Goal: Task Accomplishment & Management: Use online tool/utility

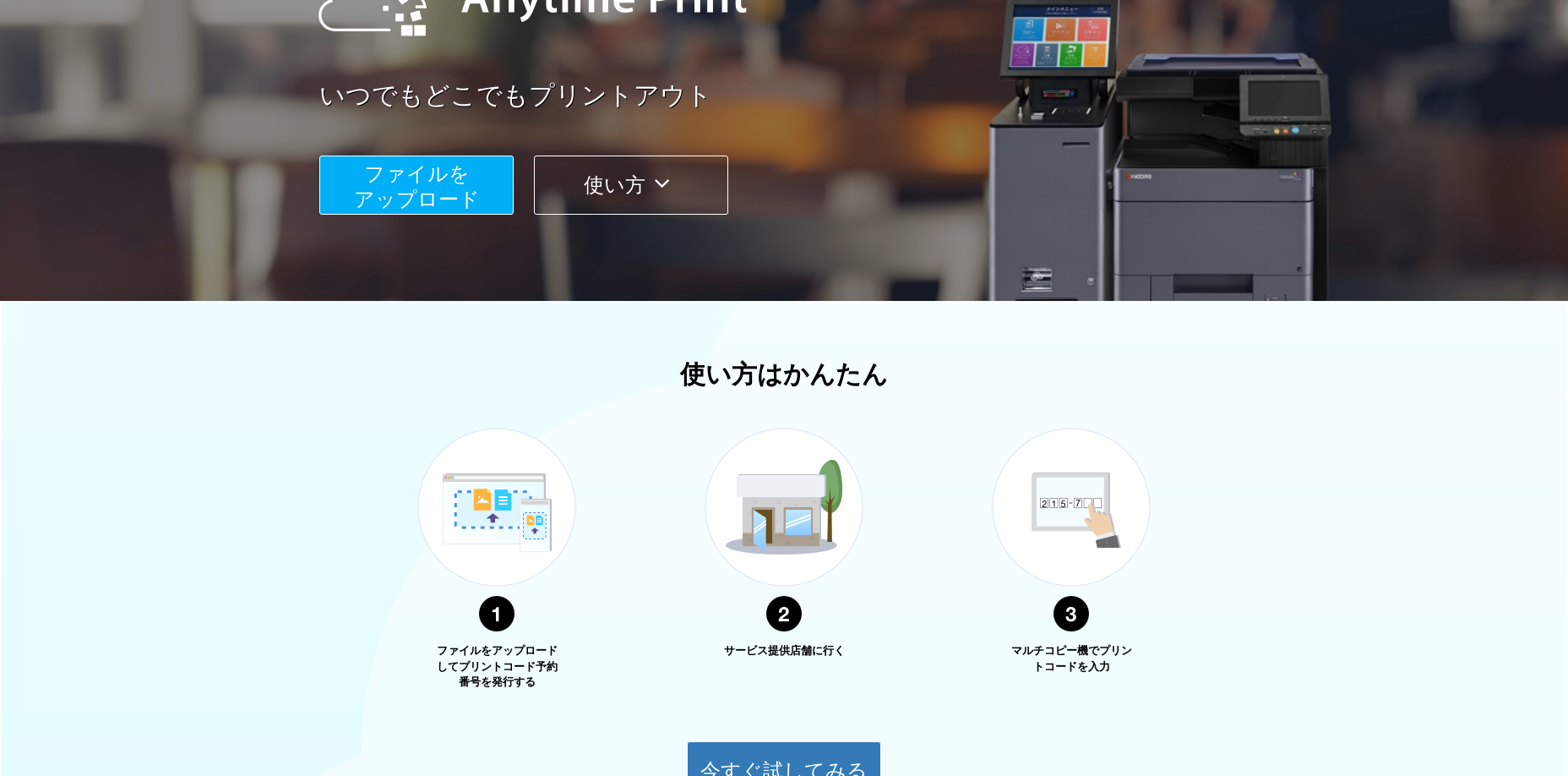
scroll to position [244, 0]
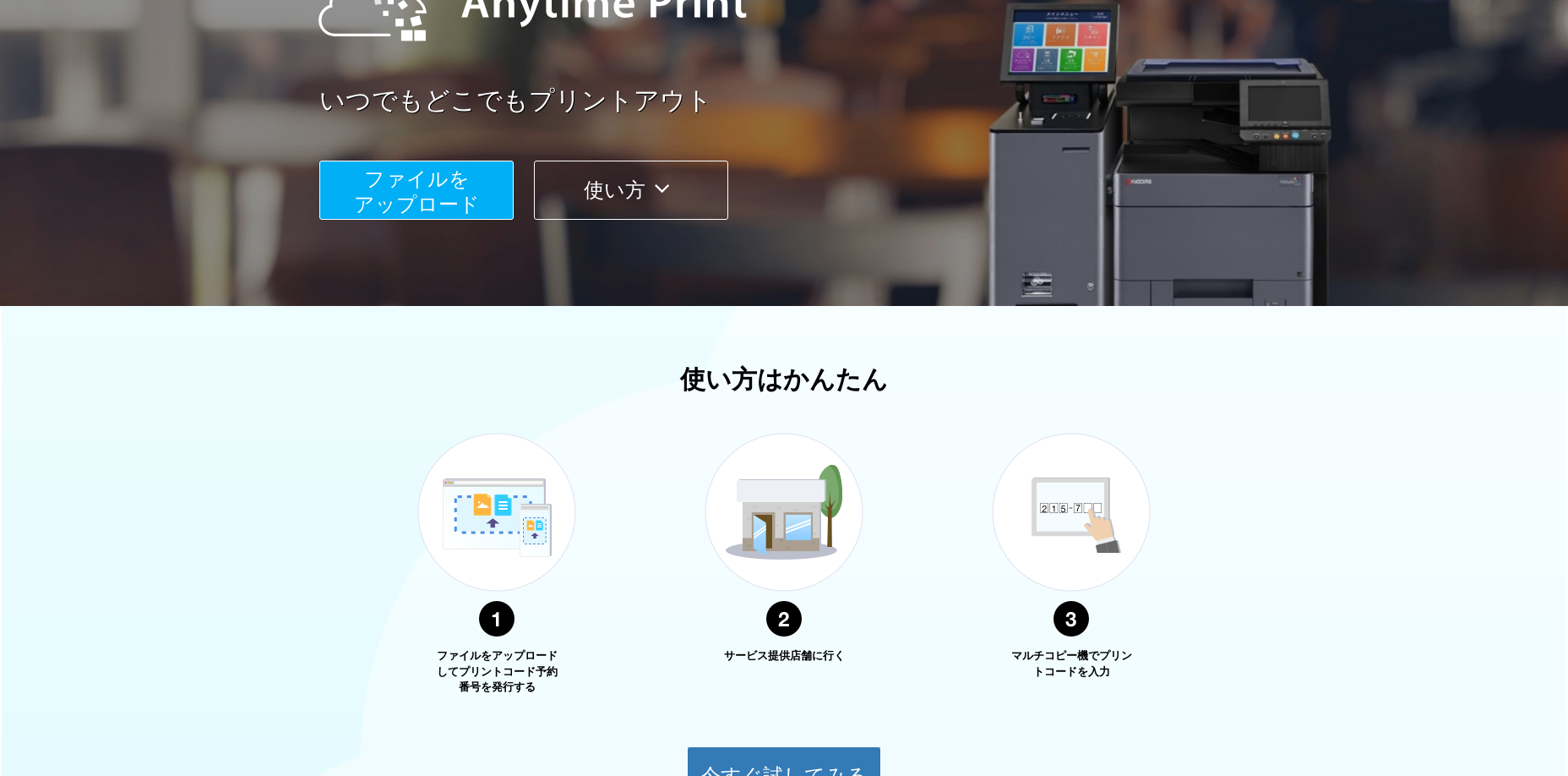
click at [387, 182] on span "ファイルを ​​アップロード" at bounding box center [416, 191] width 126 height 49
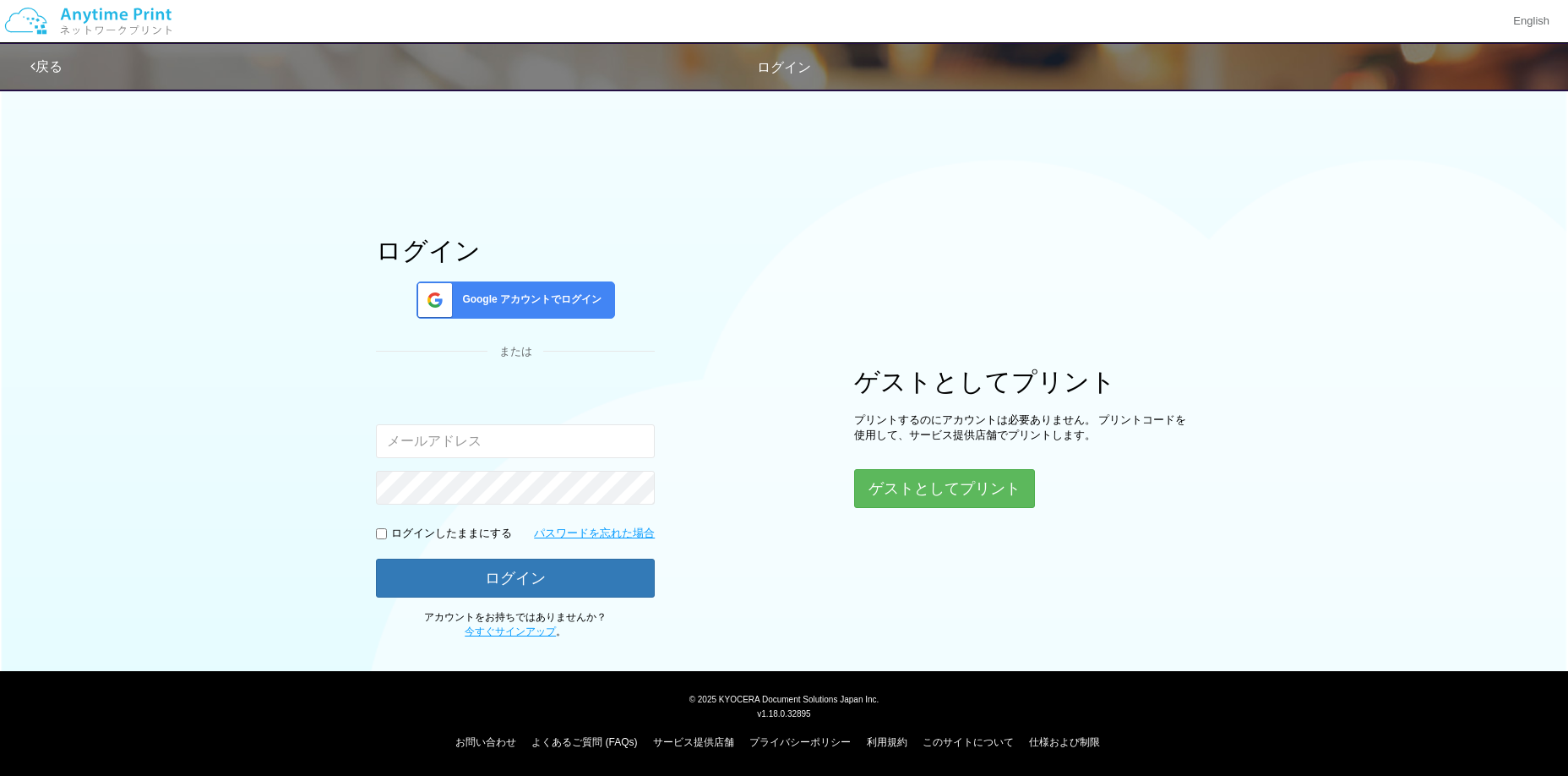
click at [486, 299] on span "Google アカウントでログイン" at bounding box center [528, 299] width 147 height 14
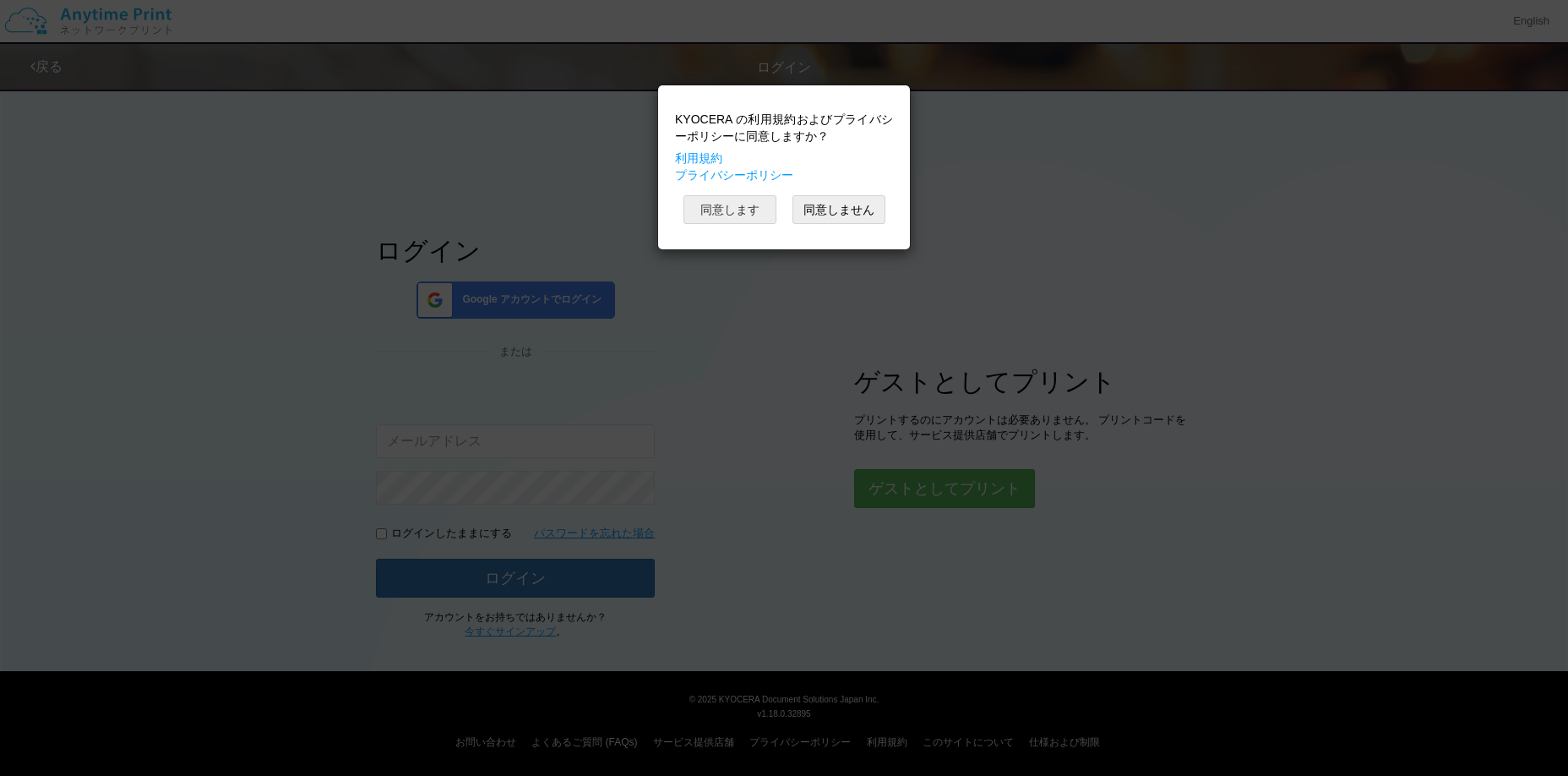
click at [719, 208] on button "同意します" at bounding box center [730, 209] width 93 height 29
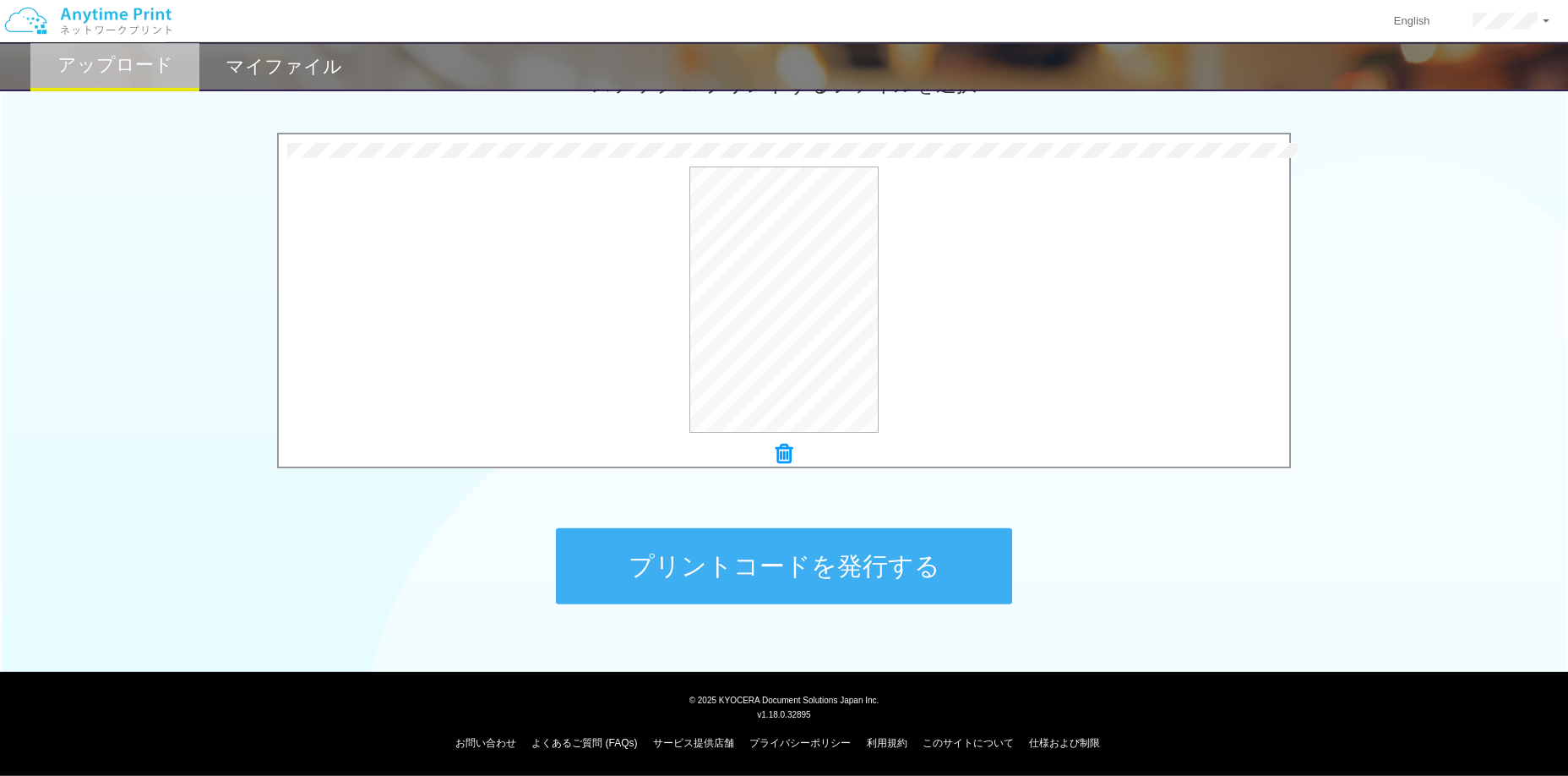
scroll to position [510, 0]
click at [721, 586] on button "プリントコードを発行する" at bounding box center [784, 565] width 456 height 76
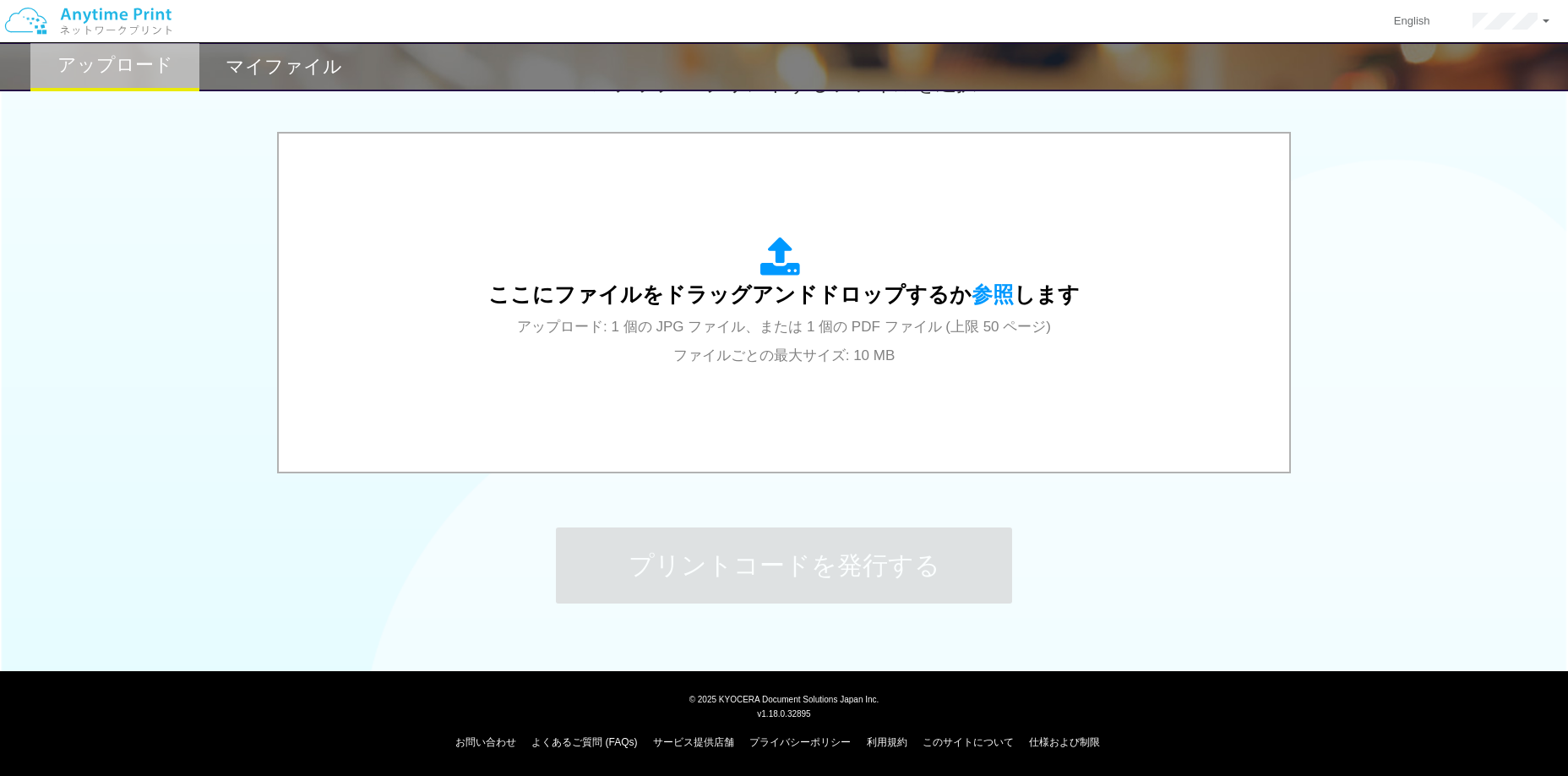
scroll to position [0, 0]
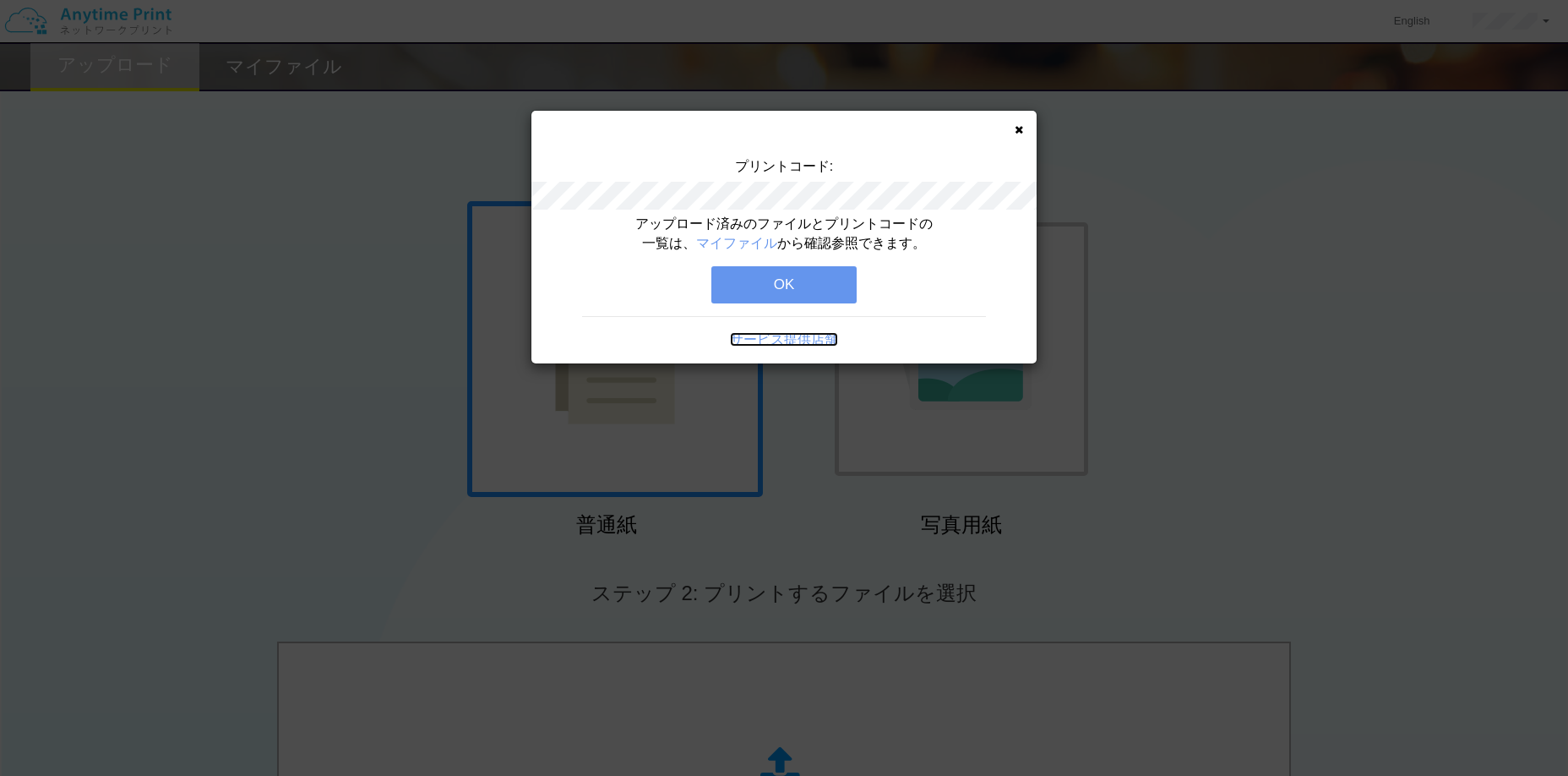
click at [797, 344] on link "サービス提供店舗" at bounding box center [784, 339] width 108 height 14
click at [818, 282] on button "OK" at bounding box center [784, 285] width 146 height 37
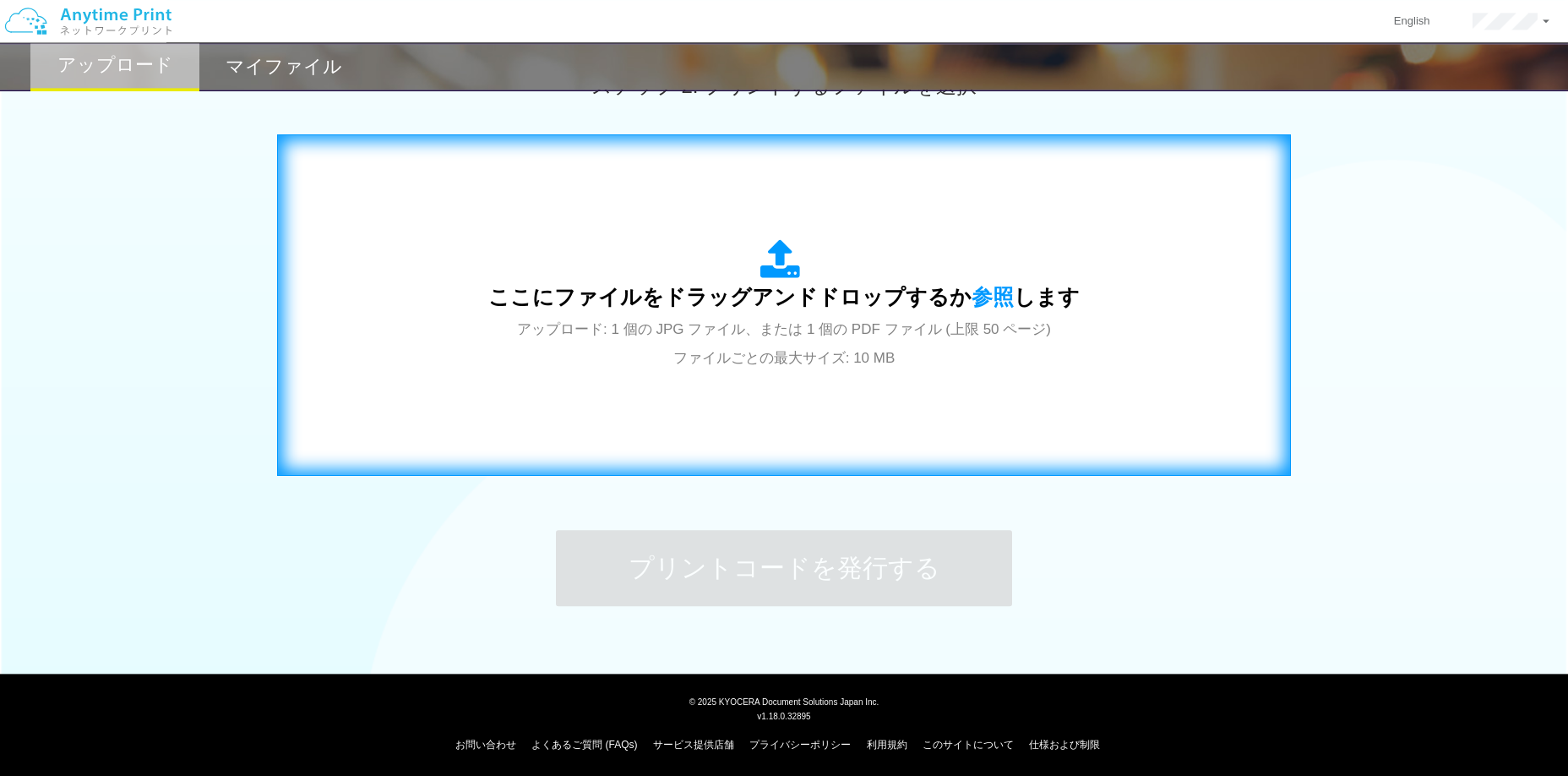
scroll to position [510, 0]
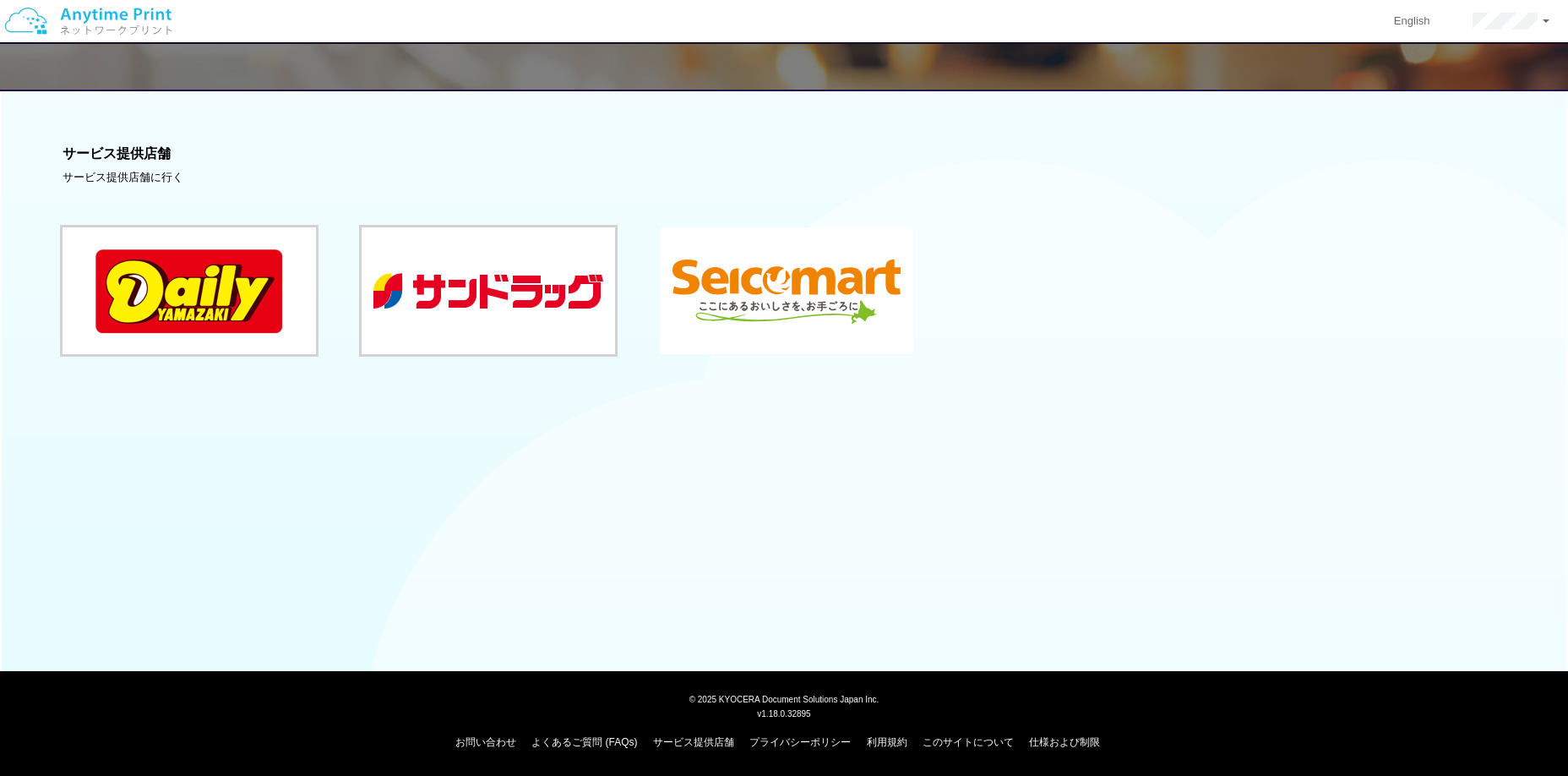
click at [808, 316] on button at bounding box center [787, 291] width 254 height 127
